Goal: Task Accomplishment & Management: Manage account settings

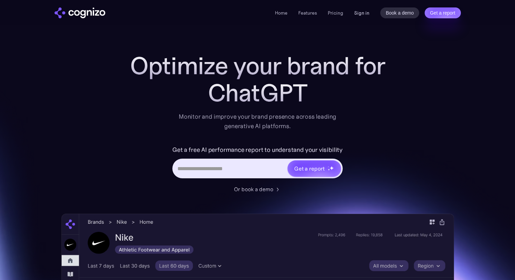
click at [362, 14] on link "Sign in" at bounding box center [361, 13] width 15 height 8
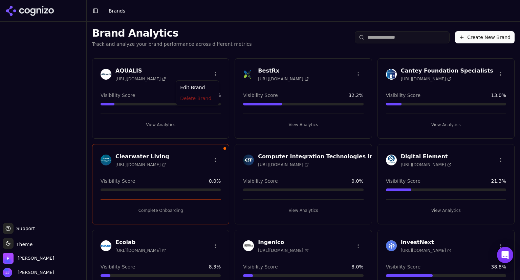
click at [213, 71] on html "Support Support Toggle theme Theme [PERSON_NAME] [PERSON_NAME] Toggle Sidebar B…" at bounding box center [260, 140] width 520 height 280
click at [198, 88] on div "Edit Brand" at bounding box center [197, 87] width 40 height 11
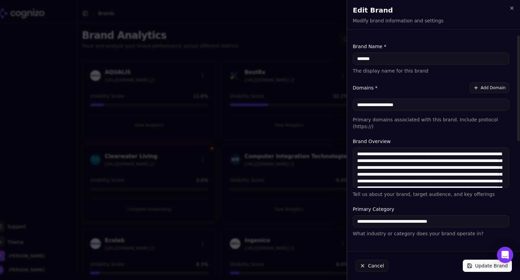
click at [441, 245] on label "Keywords" at bounding box center [431, 248] width 156 height 7
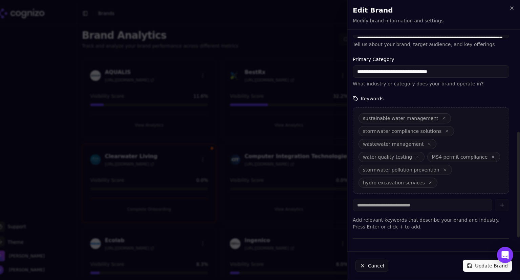
scroll to position [208, 0]
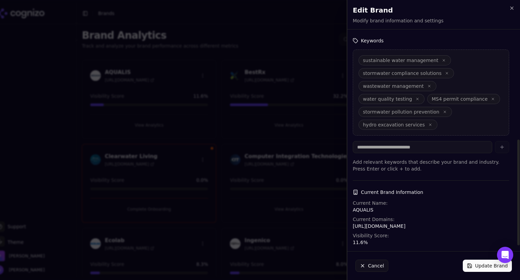
click at [393, 222] on p "[URL][DOMAIN_NAME]" at bounding box center [431, 225] width 156 height 7
click at [451, 216] on div "Current Domains: [URL][DOMAIN_NAME]" at bounding box center [431, 223] width 156 height 14
click at [488, 267] on button "Update Brand" at bounding box center [487, 265] width 49 height 12
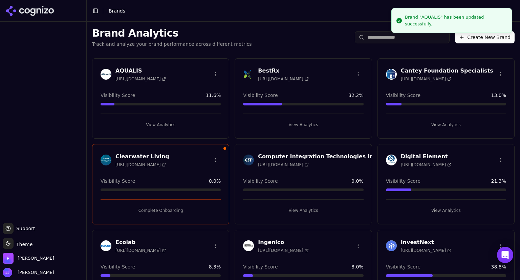
click at [27, 225] on span "Support" at bounding box center [24, 228] width 21 height 7
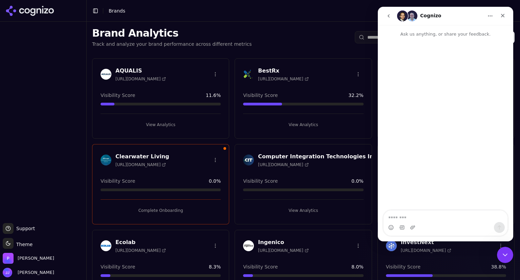
scroll to position [0, 0]
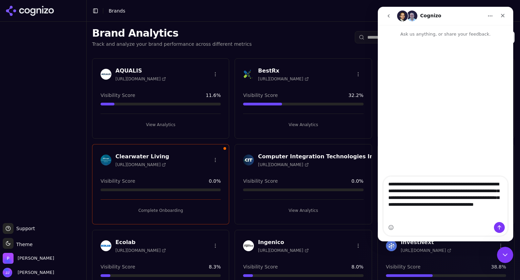
type textarea "**********"
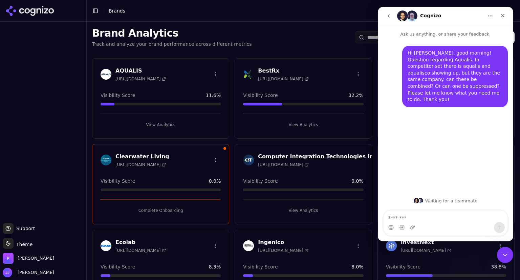
click at [140, 72] on h3 "AQUALIS" at bounding box center [140, 71] width 50 height 8
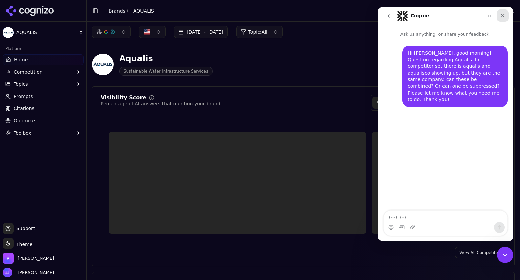
click at [502, 18] on icon "Close" at bounding box center [502, 15] width 5 height 5
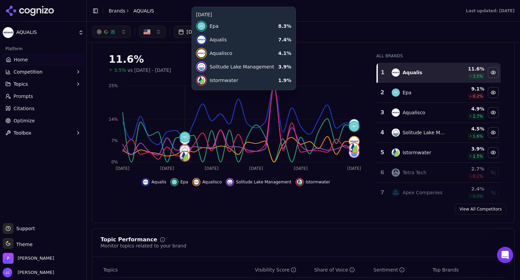
scroll to position [77, 0]
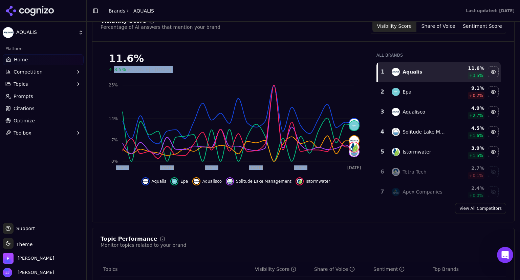
drag, startPoint x: 325, startPoint y: 48, endPoint x: 327, endPoint y: 81, distance: 32.9
click at [327, 81] on div "11.6% 3.5% vs [DATE] - [DATE] [DATE] 20 [DATE] [DATE] [DATE] Aug [DATE] 0% 7% 1…" at bounding box center [236, 116] width 271 height 138
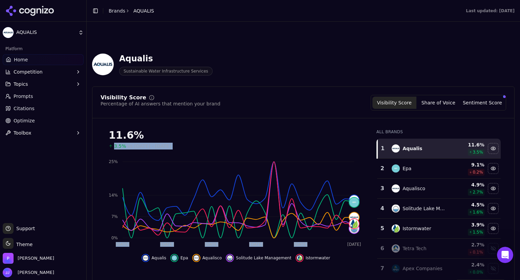
scroll to position [119, 0]
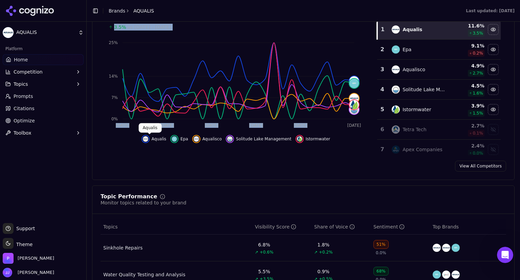
click at [150, 136] on div "Hide aqualis data" at bounding box center [146, 139] width 8 height 8
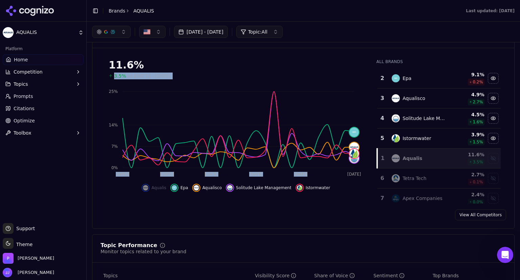
scroll to position [67, 0]
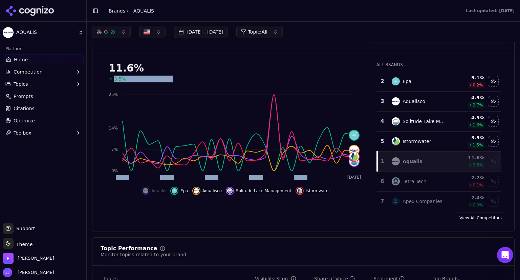
click at [463, 215] on link "View All Competitors" at bounding box center [480, 217] width 51 height 11
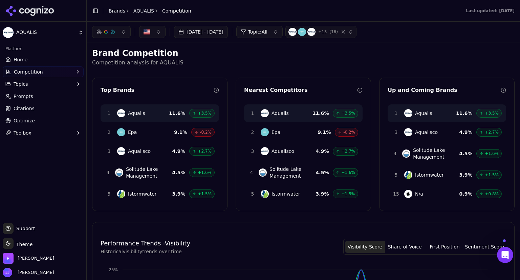
click at [354, 33] on div "button" at bounding box center [347, 31] width 14 height 7
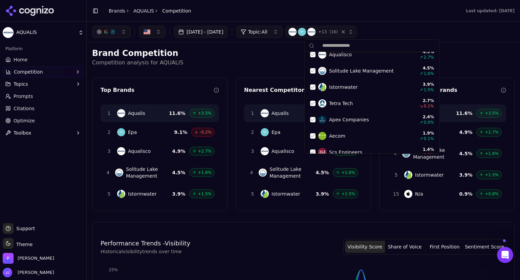
scroll to position [60, 0]
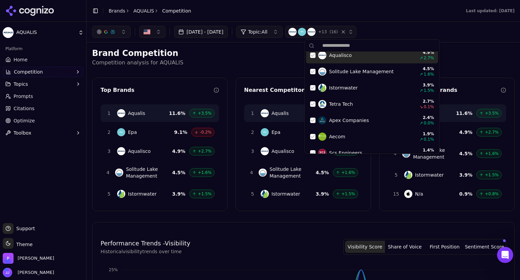
click at [312, 55] on div "Suggestions" at bounding box center [312, 54] width 5 height 5
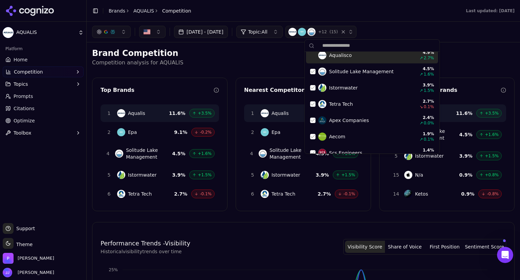
click at [461, 76] on div "Brand Competition Competition analysis for AQUALIS Top Brands 1 Aqualis 11.6 % …" at bounding box center [303, 285] width 423 height 475
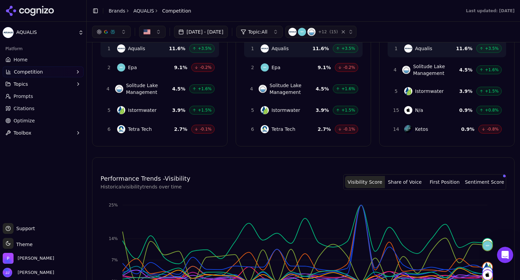
scroll to position [0, 0]
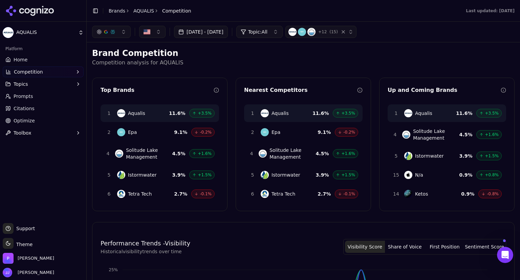
click at [327, 31] on span "+ 12" at bounding box center [322, 31] width 8 height 5
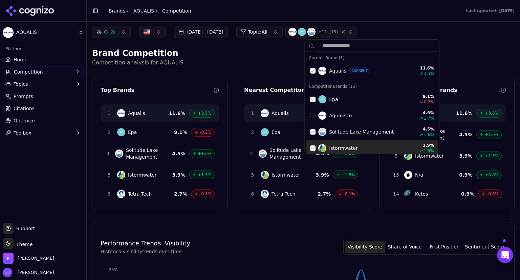
click at [411, 247] on button "Share of Voice" at bounding box center [405, 246] width 40 height 12
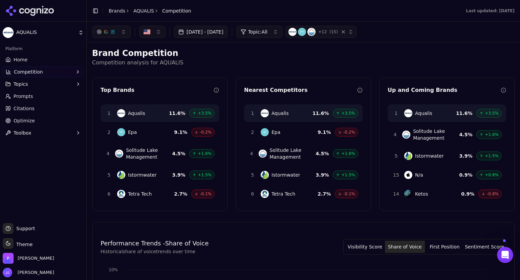
click at [411, 247] on button "Share of Voice" at bounding box center [405, 246] width 40 height 12
click at [327, 34] on span "+ 12" at bounding box center [322, 31] width 8 height 5
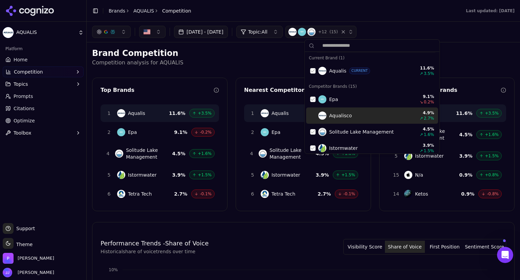
click at [314, 118] on div "Suggestions" at bounding box center [312, 115] width 5 height 5
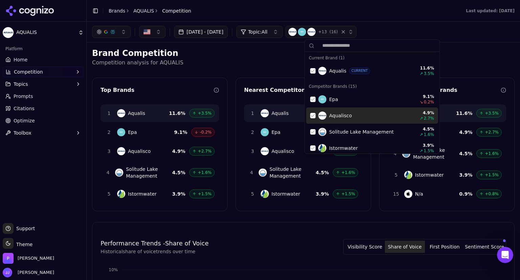
click at [277, 61] on p "Competition analysis for AQUALIS" at bounding box center [303, 63] width 423 height 8
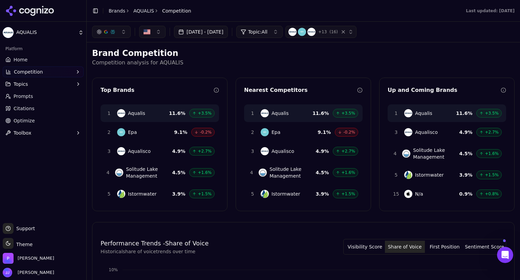
click at [281, 148] on span "Aqualisco" at bounding box center [283, 151] width 23 height 7
click at [281, 152] on span "Aqualisco" at bounding box center [283, 151] width 23 height 7
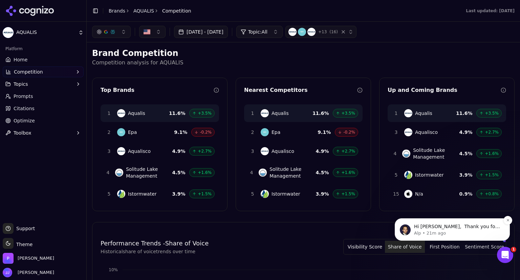
click at [466, 233] on p "Alp • 21m ago" at bounding box center [457, 233] width 87 height 6
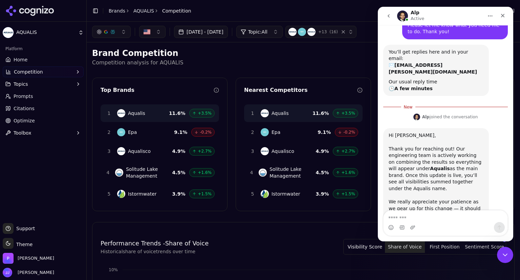
scroll to position [67, 0]
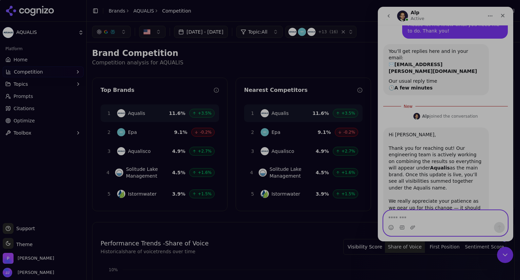
click at [387, 105] on div "0 X 0" at bounding box center [260, 140] width 520 height 280
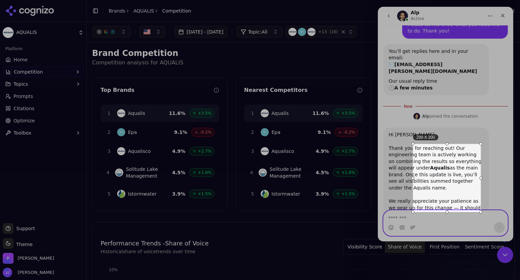
drag, startPoint x: 387, startPoint y: 105, endPoint x: 462, endPoint y: 188, distance: 112.0
click at [462, 188] on div "200 X 200" at bounding box center [447, 178] width 68 height 68
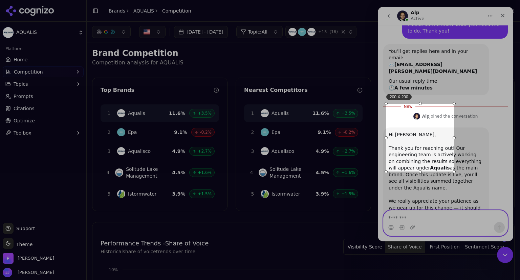
drag, startPoint x: 462, startPoint y: 188, endPoint x: 420, endPoint y: 137, distance: 65.7
drag, startPoint x: 420, startPoint y: 137, endPoint x: 452, endPoint y: 172, distance: 47.0
click at [452, 172] on div at bounding box center [420, 172] width 68 height 3
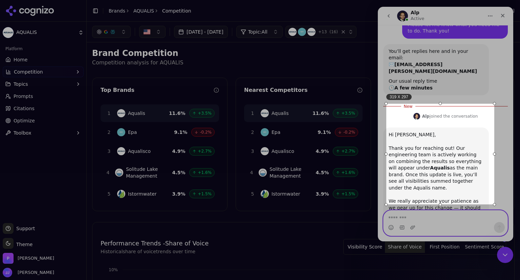
drag, startPoint x: 455, startPoint y: 173, endPoint x: 495, endPoint y: 205, distance: 51.6
click at [495, 205] on div at bounding box center [494, 204] width 3 height 3
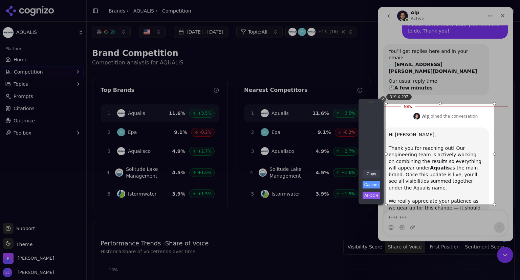
click at [371, 172] on link "Copy" at bounding box center [372, 173] width 18 height 7
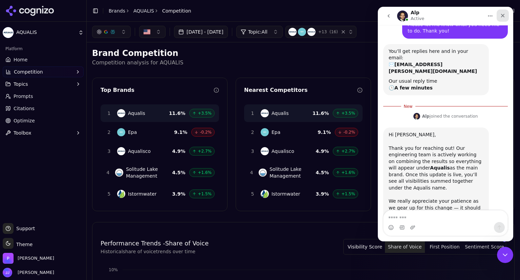
click at [499, 16] on div "Close" at bounding box center [503, 15] width 12 height 12
